Goal: Check status: Check status

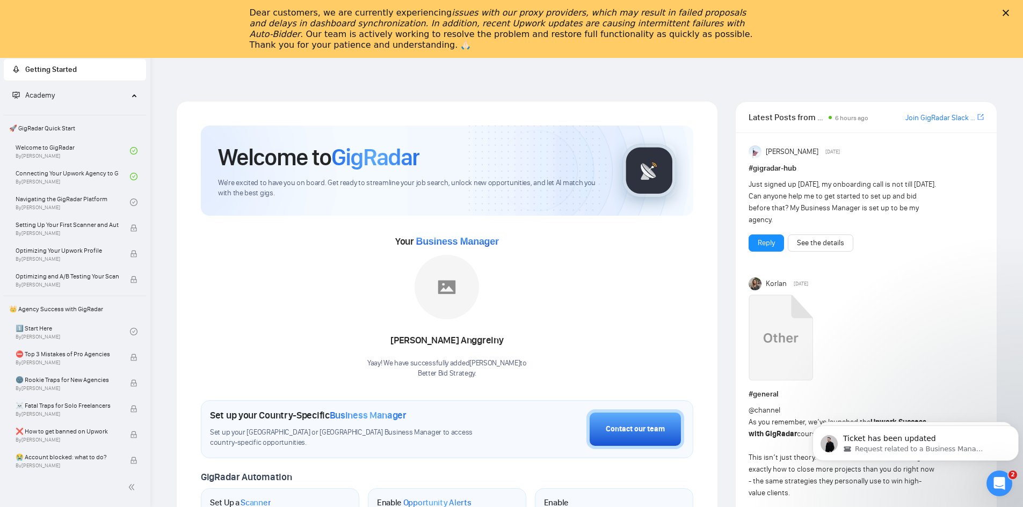
click at [1014, 9] on div "Dear customers, we are currently experiencing issues with our proxy providers, …" at bounding box center [511, 28] width 1023 height 49
click at [1009, 14] on polygon "Close" at bounding box center [1006, 13] width 6 height 6
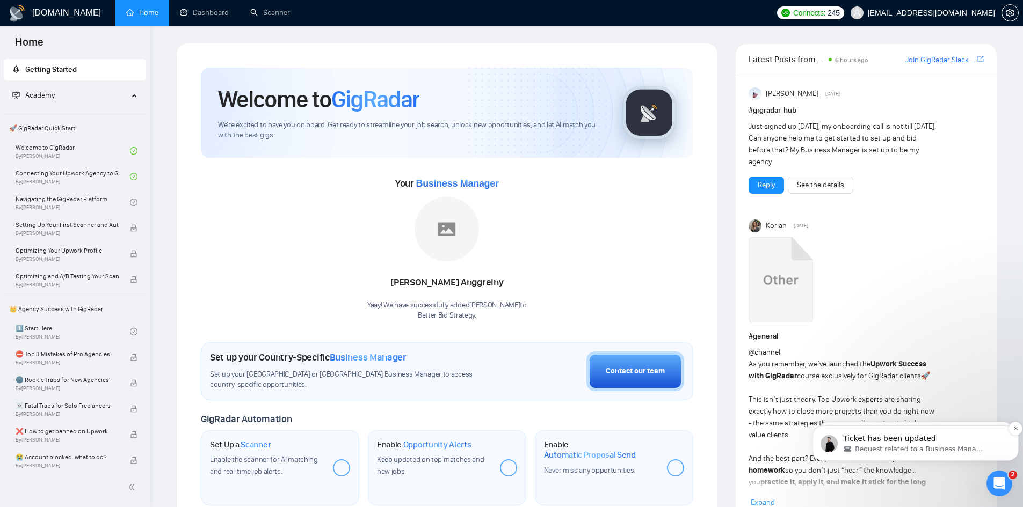
click at [890, 449] on span "Request related to a Business Manager" at bounding box center [920, 450] width 130 height 10
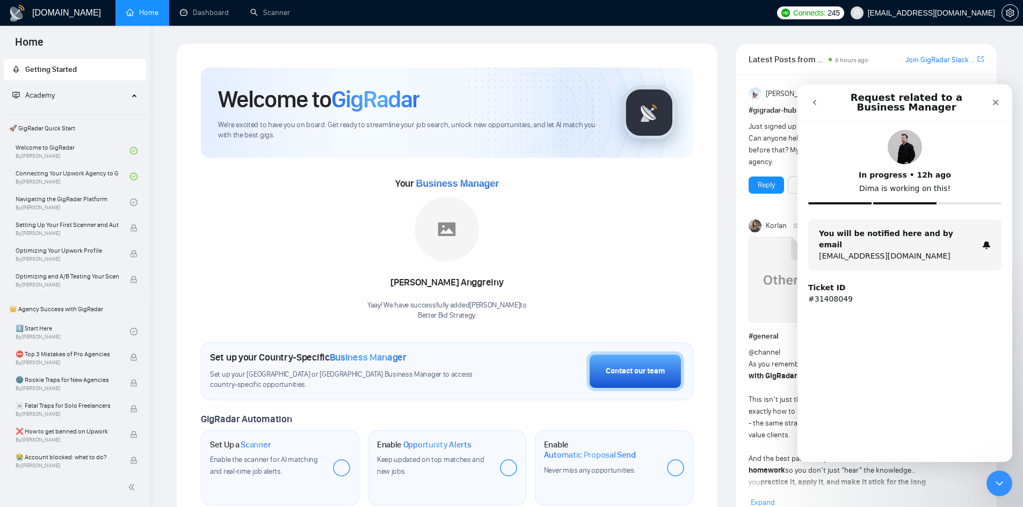
click at [886, 380] on div "In progress • 12h ago Dima is working on this! You will be notified here and by…" at bounding box center [904, 264] width 215 height 286
click at [999, 101] on icon "Close" at bounding box center [995, 102] width 9 height 9
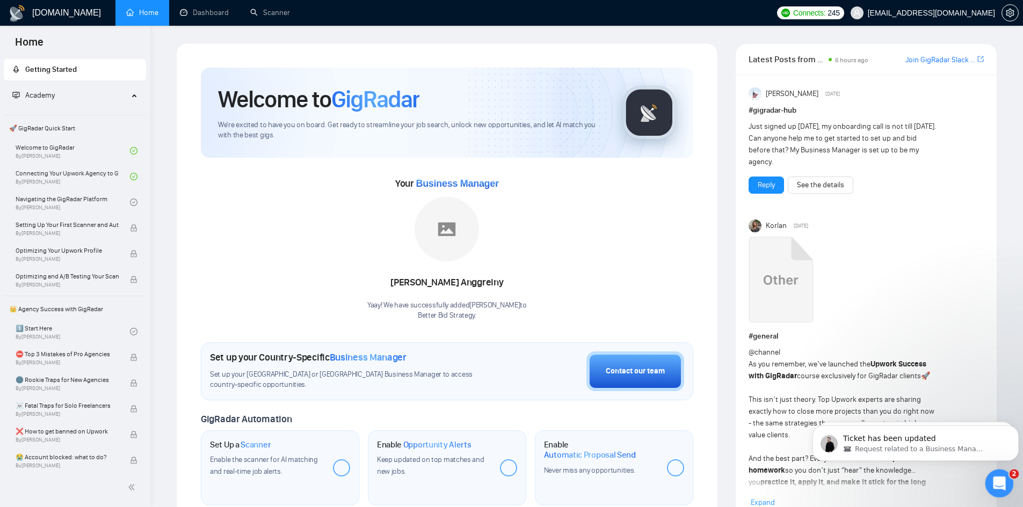
click at [999, 475] on icon "Open Intercom Messenger" at bounding box center [998, 483] width 18 height 18
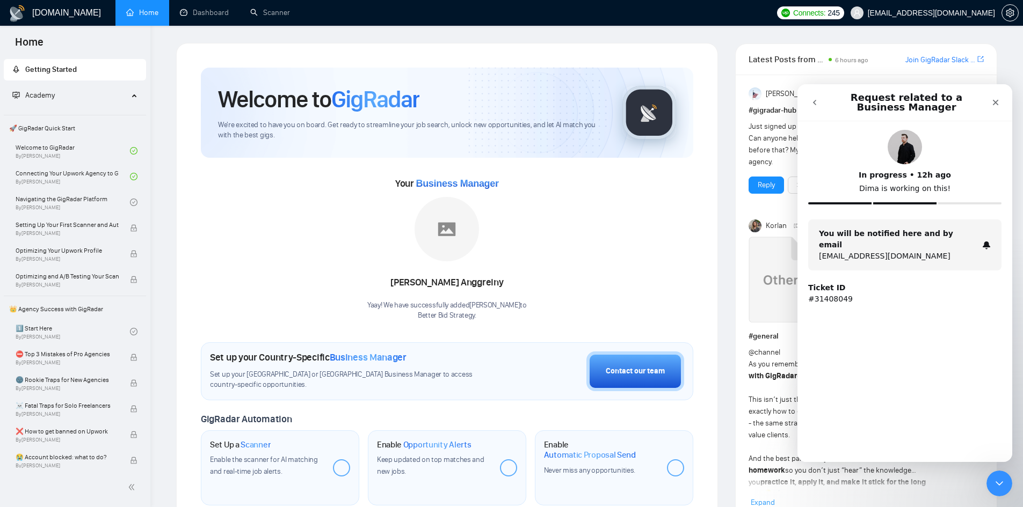
click at [907, 355] on div "In progress • 12h ago Dima is working on this! You will be notified here and by…" at bounding box center [904, 264] width 215 height 286
click at [997, 105] on icon "Close" at bounding box center [996, 103] width 6 height 6
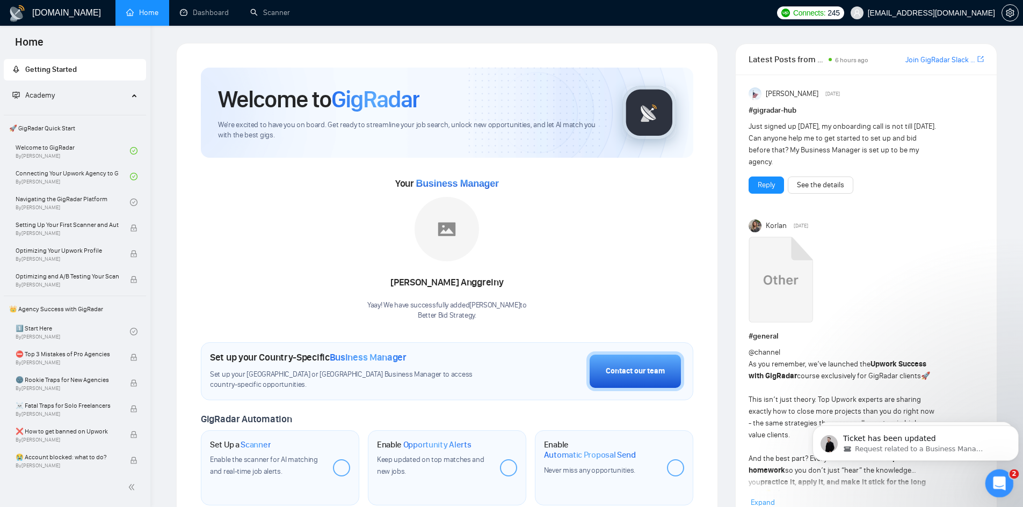
click at [995, 481] on icon "Open Intercom Messenger" at bounding box center [998, 483] width 18 height 18
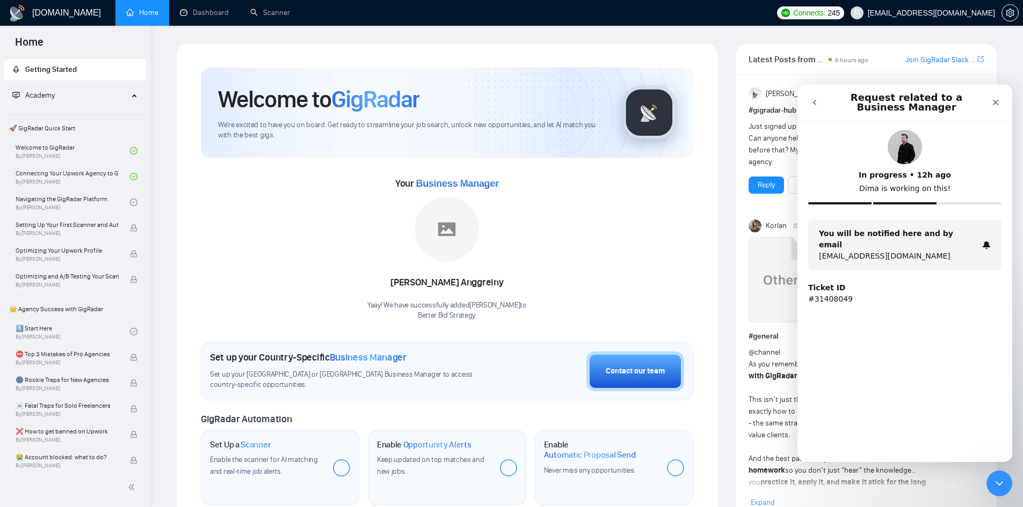
click at [954, 197] on div "In progress • 12h ago Dima is working on this!" at bounding box center [904, 175] width 193 height 90
click at [919, 175] on div "In progress • 12h ago" at bounding box center [904, 175] width 193 height 11
click at [814, 103] on icon "go back" at bounding box center [814, 102] width 3 height 5
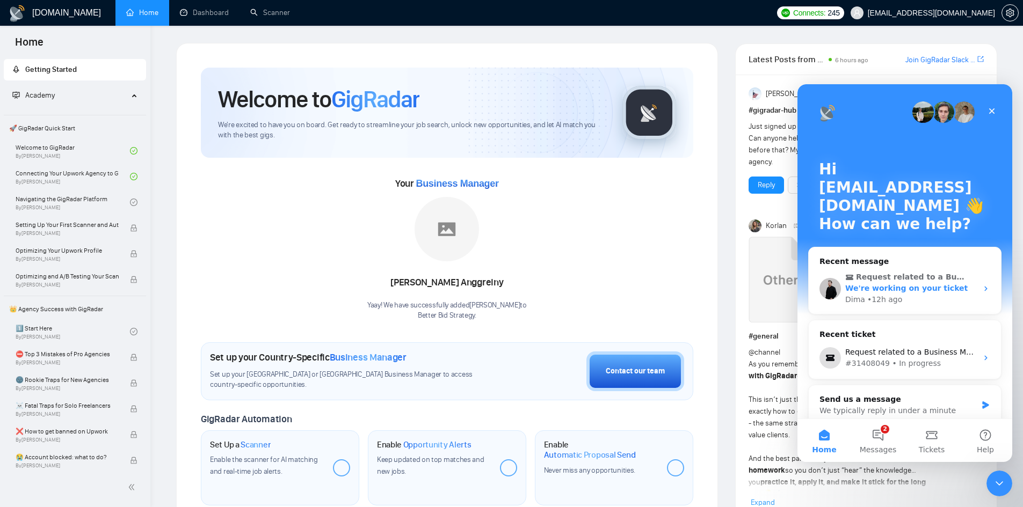
click at [890, 292] on span "We're working on your ticket" at bounding box center [906, 288] width 122 height 9
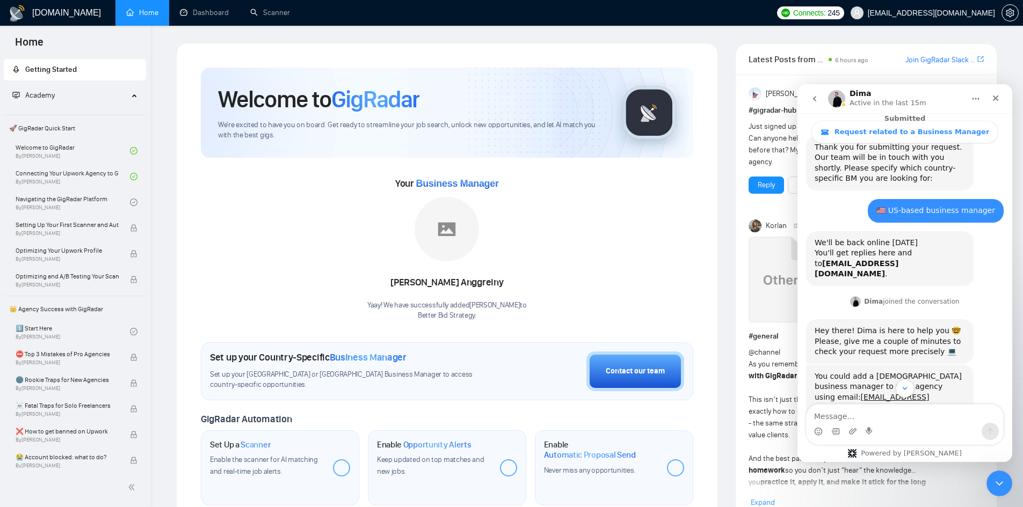
scroll to position [483, 0]
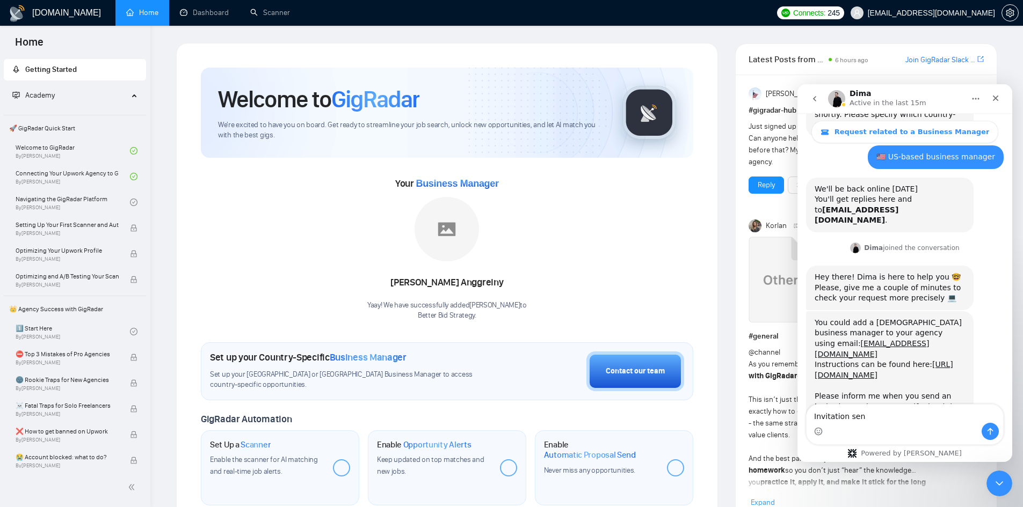
type textarea "Invitation sent"
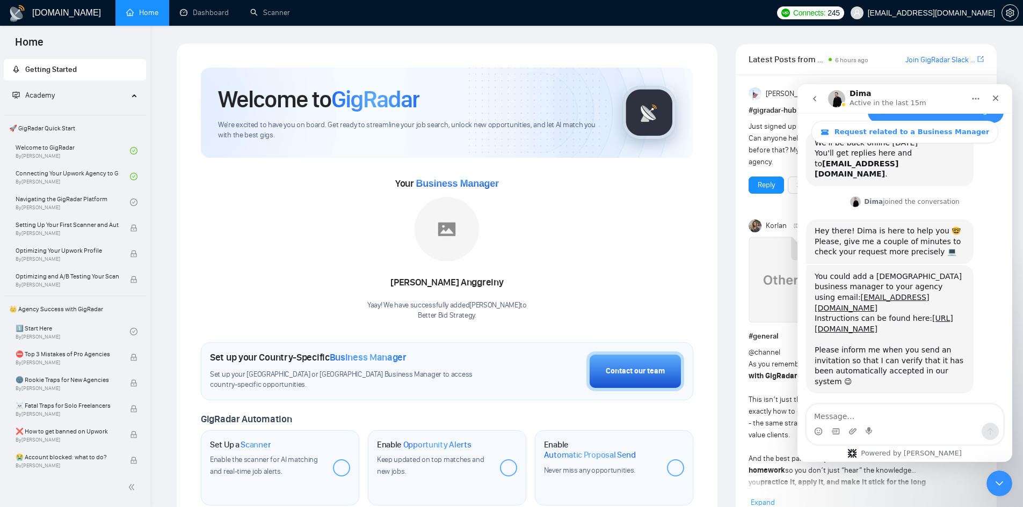
click at [881, 402] on div "Ticket has been updated • 12h ago In progress" at bounding box center [905, 420] width 198 height 37
drag, startPoint x: 996, startPoint y: 101, endPoint x: 1790, endPoint y: 193, distance: 798.9
click at [996, 101] on icon "Close" at bounding box center [995, 98] width 9 height 9
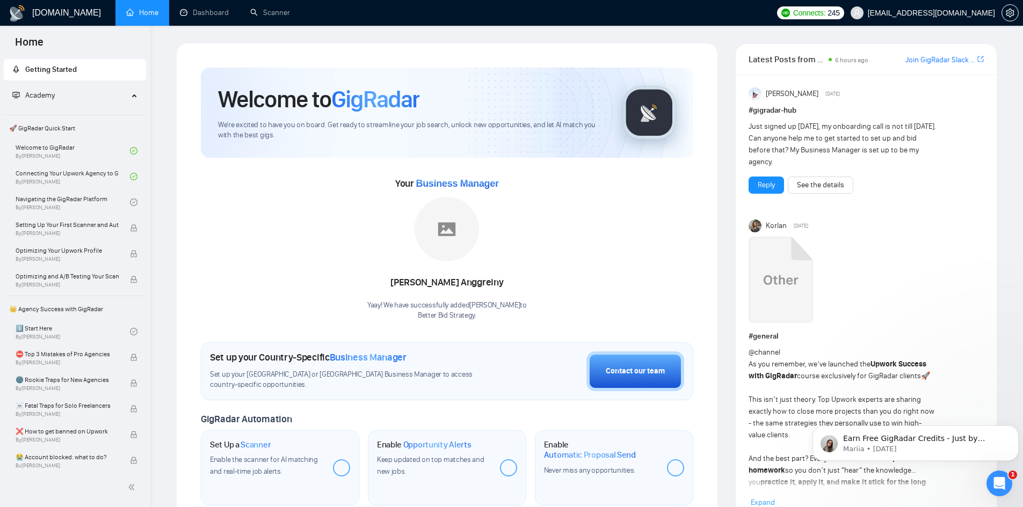
scroll to position [0, 0]
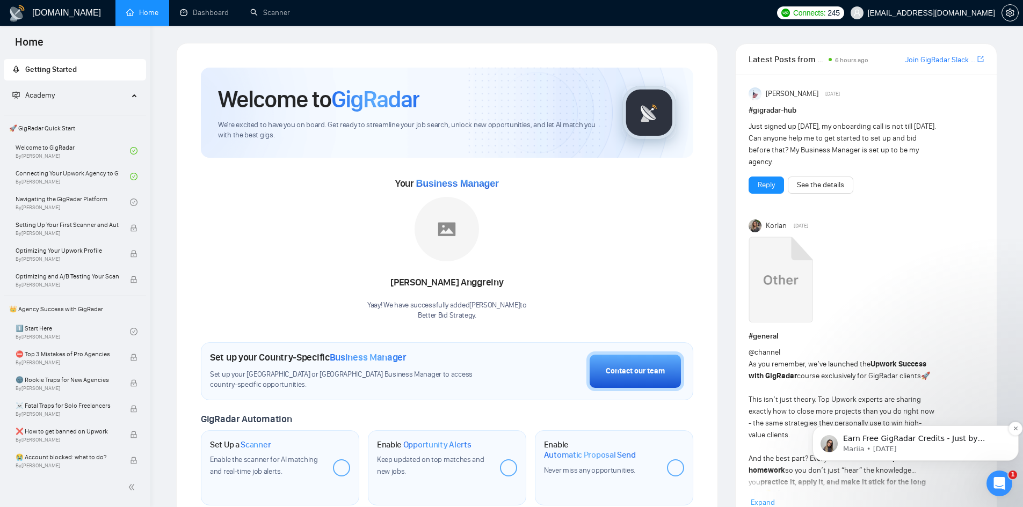
click at [936, 440] on p "Earn Free GigRadar Credits - Just by Sharing Your Story! 💬 Want more credits fo…" at bounding box center [924, 439] width 162 height 11
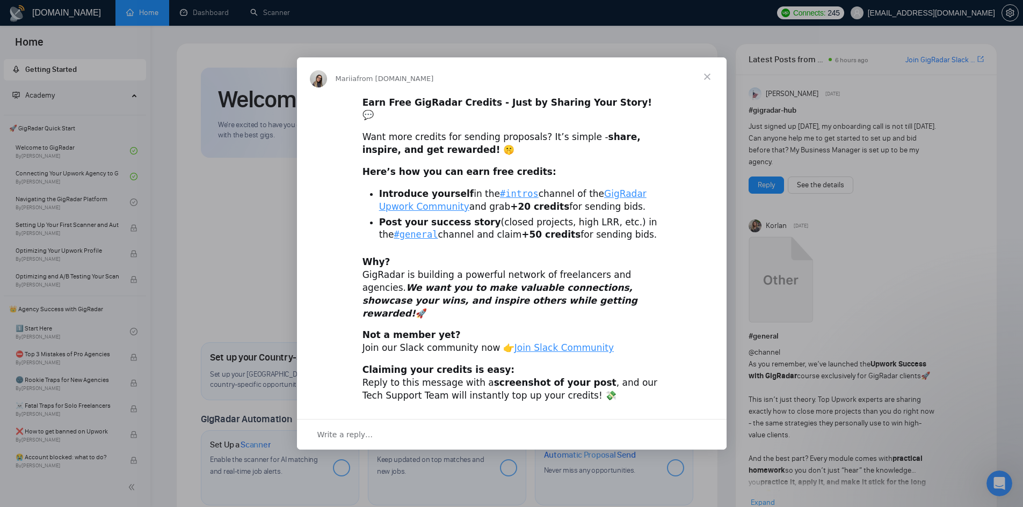
click at [701, 90] on span "Close" at bounding box center [707, 76] width 39 height 39
